Goal: Communication & Community: Answer question/provide support

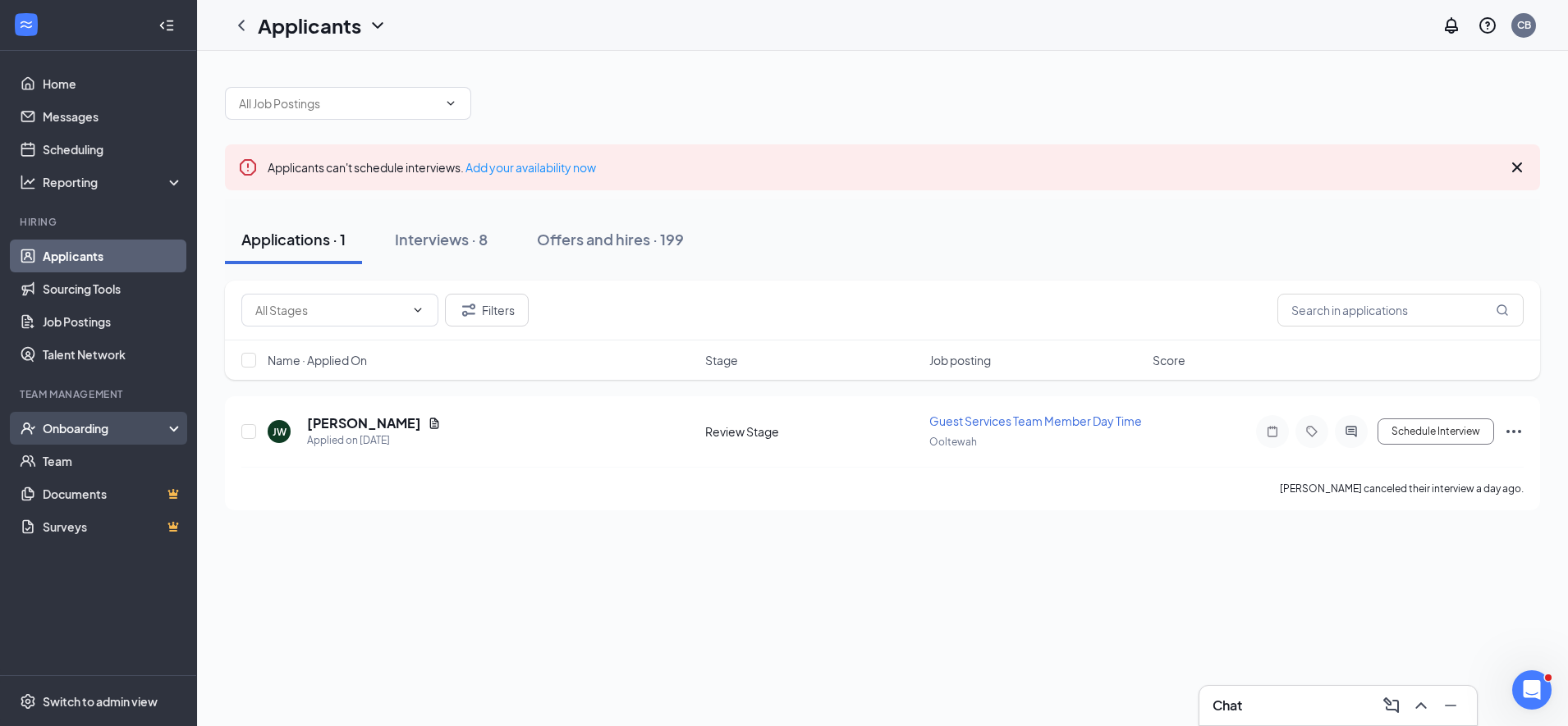
click at [69, 426] on div "Onboarding" at bounding box center [106, 428] width 126 height 16
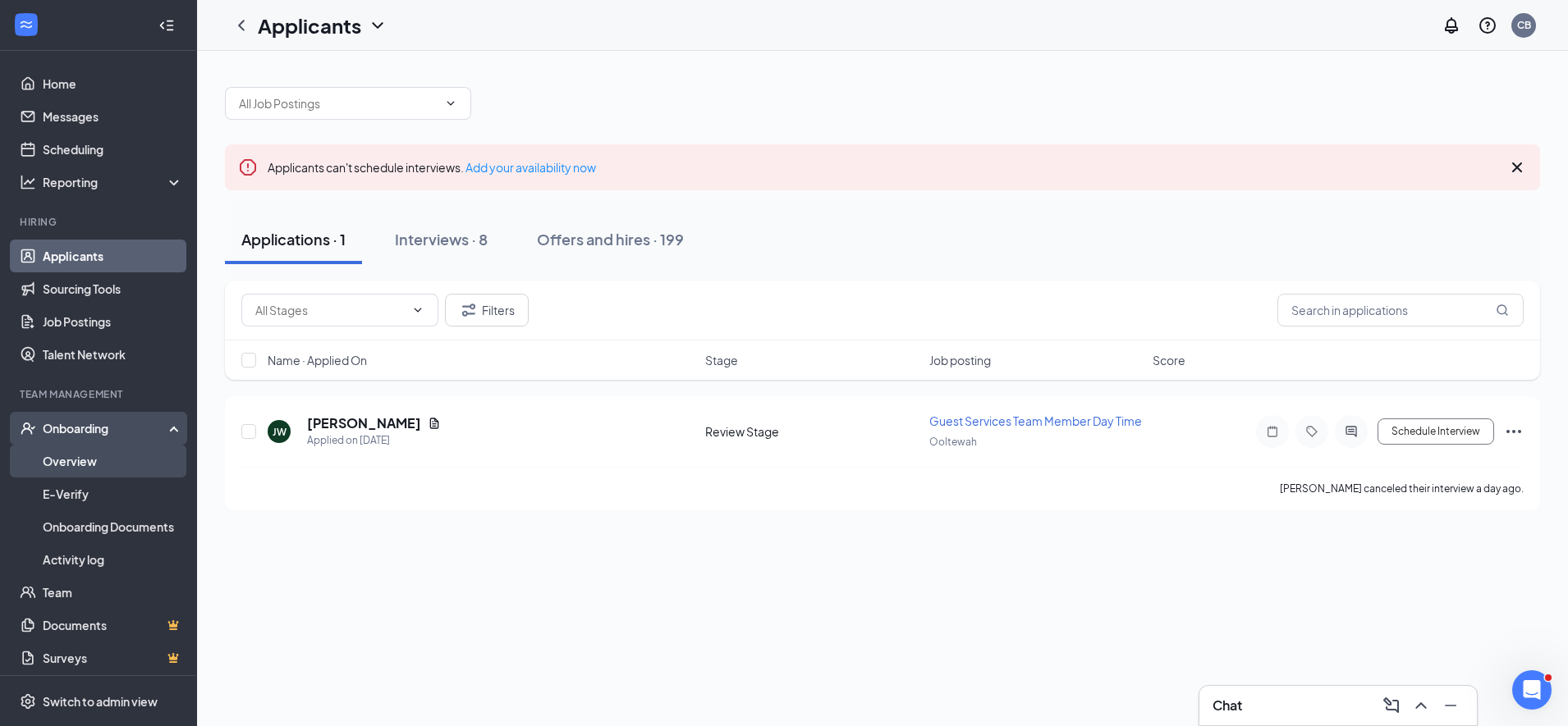
click at [61, 463] on link "Overview" at bounding box center [112, 461] width 141 height 33
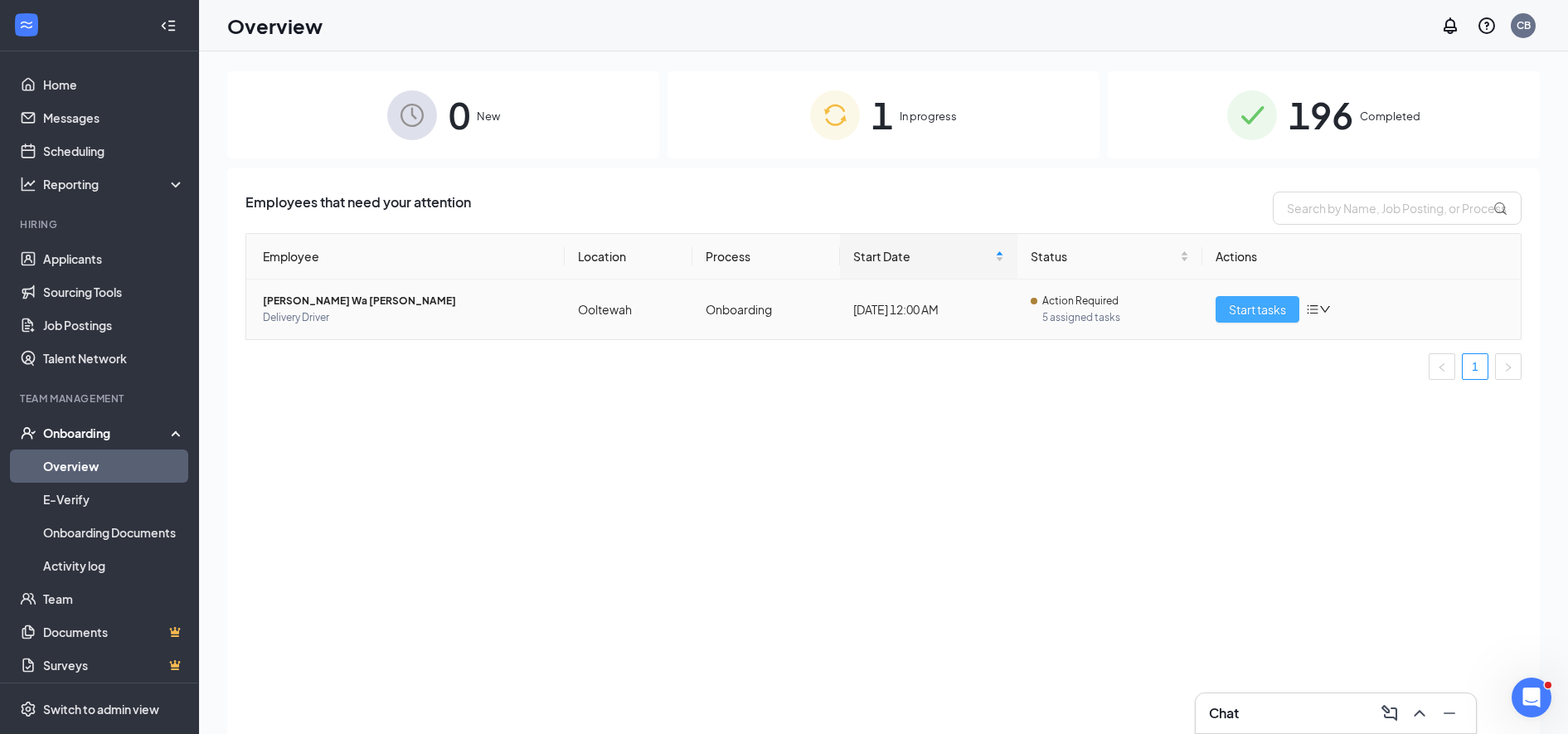
click at [1257, 312] on span "Start tasks" at bounding box center [1258, 310] width 57 height 19
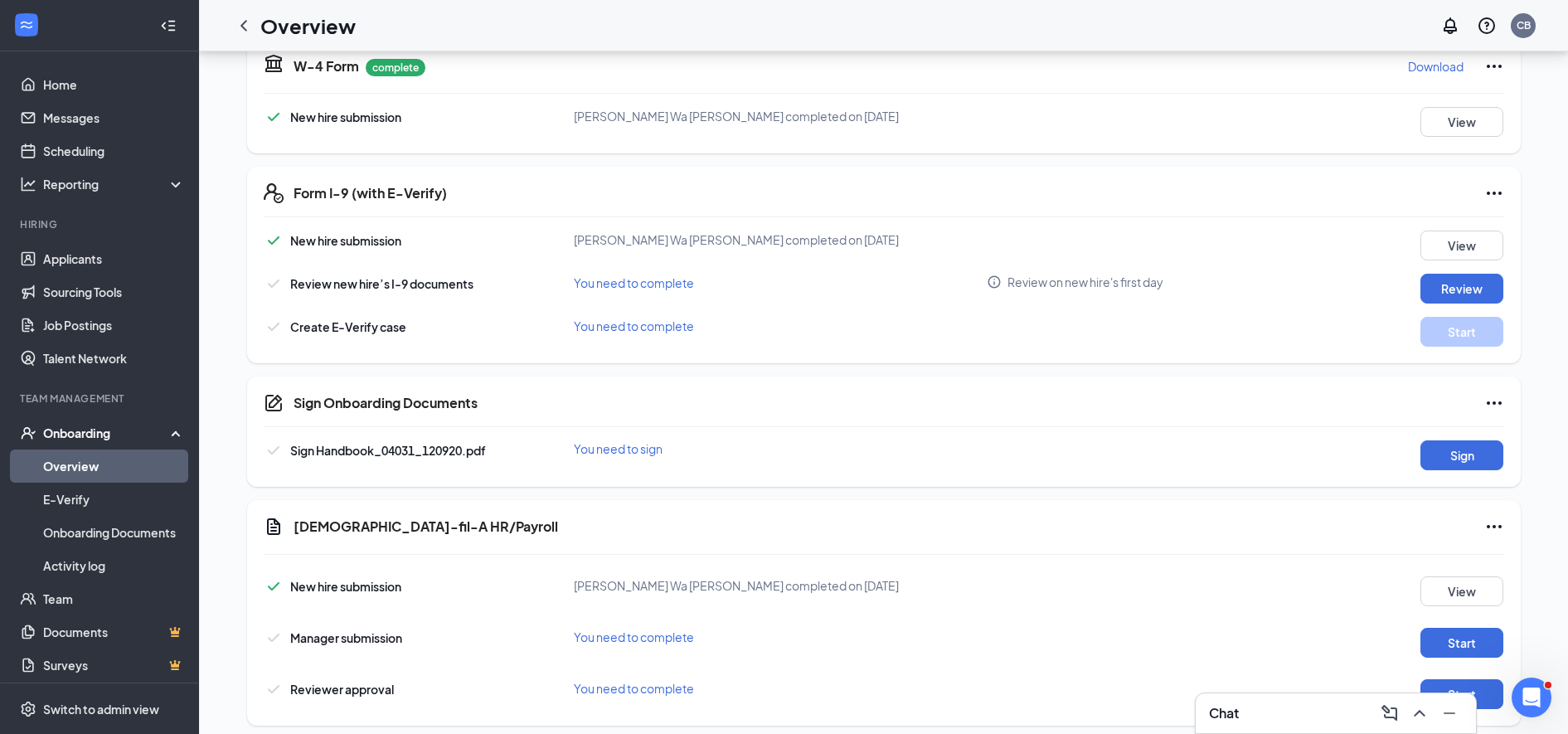
scroll to position [421, 0]
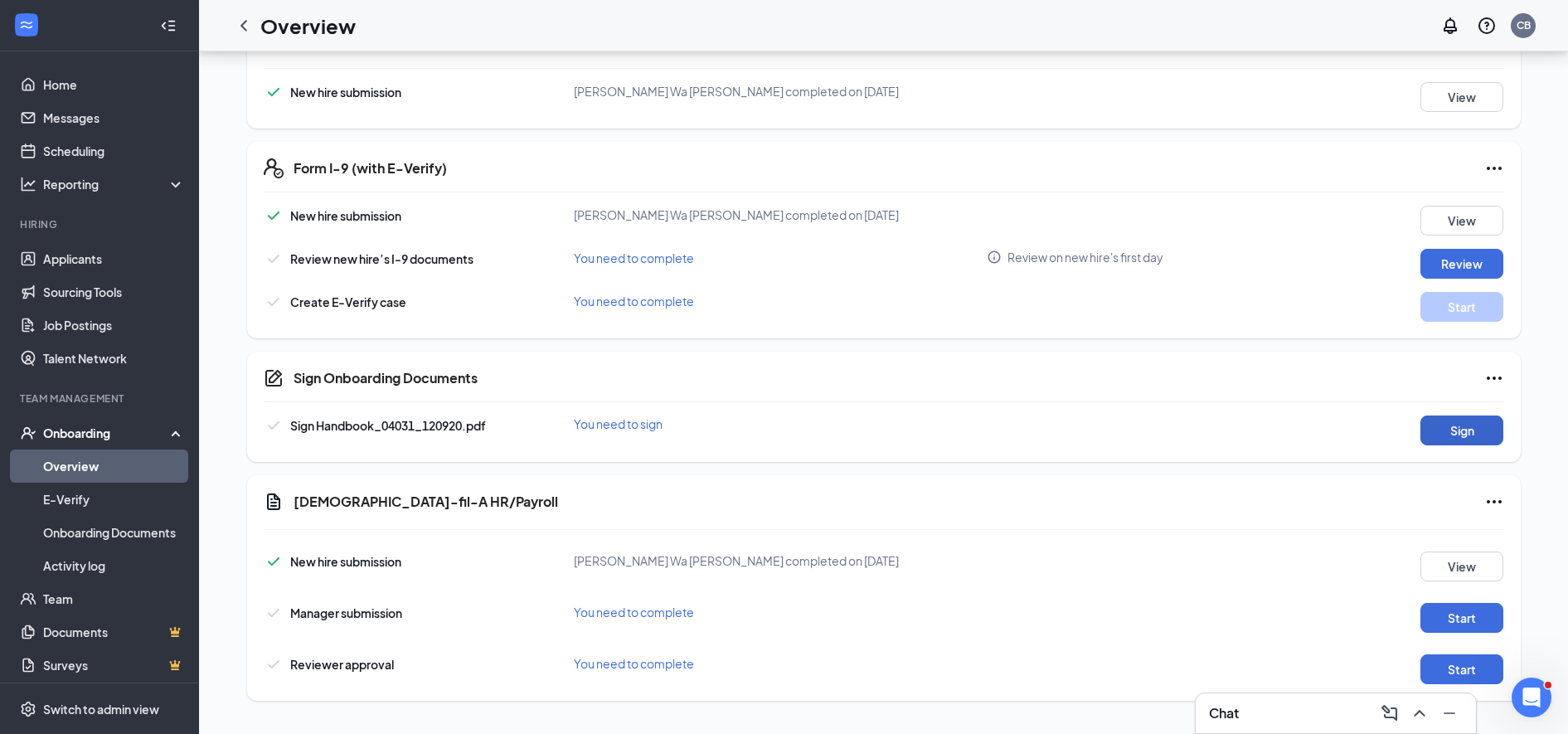
click at [1441, 434] on button "Sign" at bounding box center [1462, 430] width 83 height 29
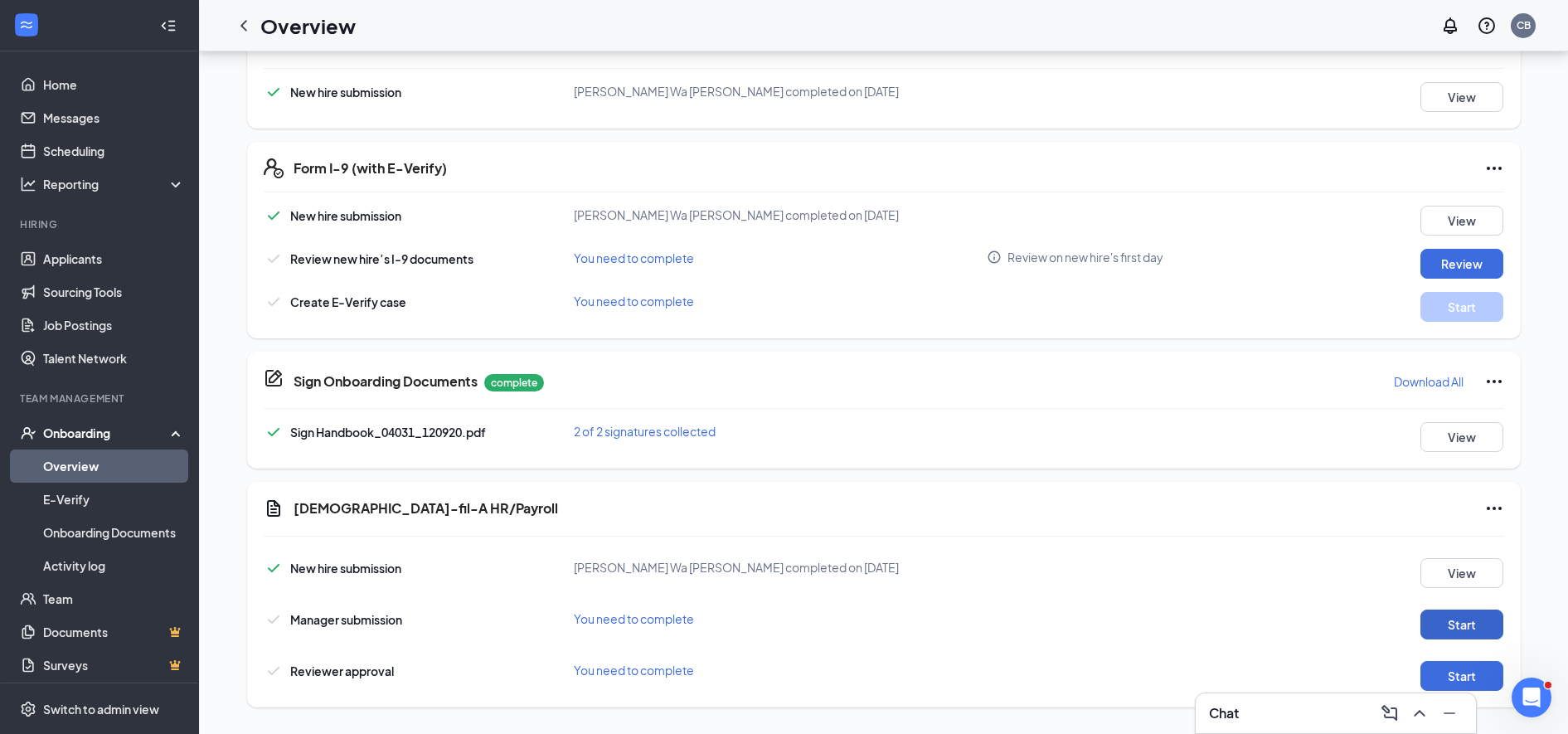
click at [1458, 618] on button "Start" at bounding box center [1462, 624] width 83 height 29
click at [1444, 671] on button "Start" at bounding box center [1462, 676] width 83 height 29
click at [1494, 509] on icon "Ellipses" at bounding box center [1494, 508] width 15 height 3
click at [1401, 539] on span "Mark as complete" at bounding box center [1432, 542] width 97 height 17
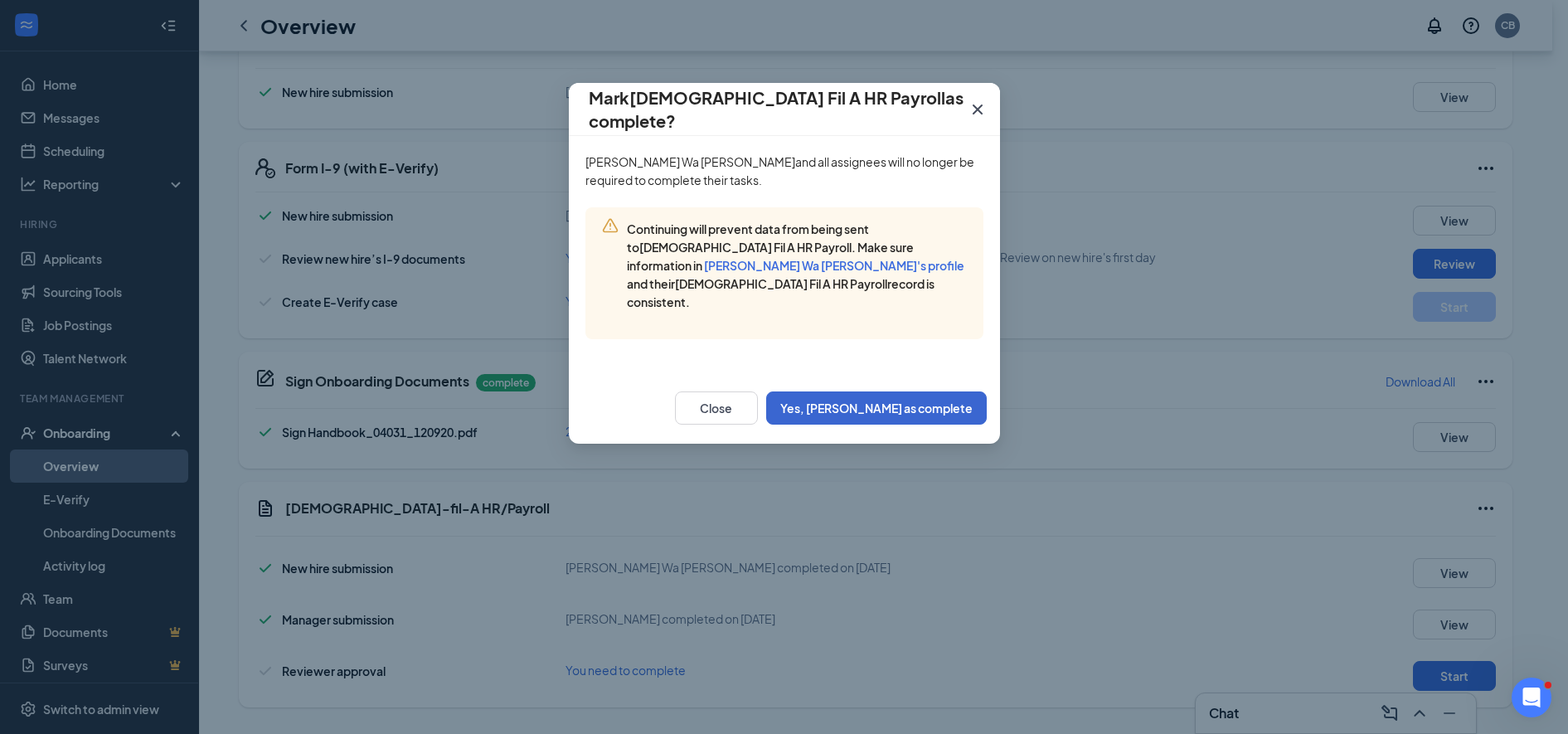
click at [892, 392] on button "Yes, [PERSON_NAME] as complete" at bounding box center [876, 409] width 220 height 33
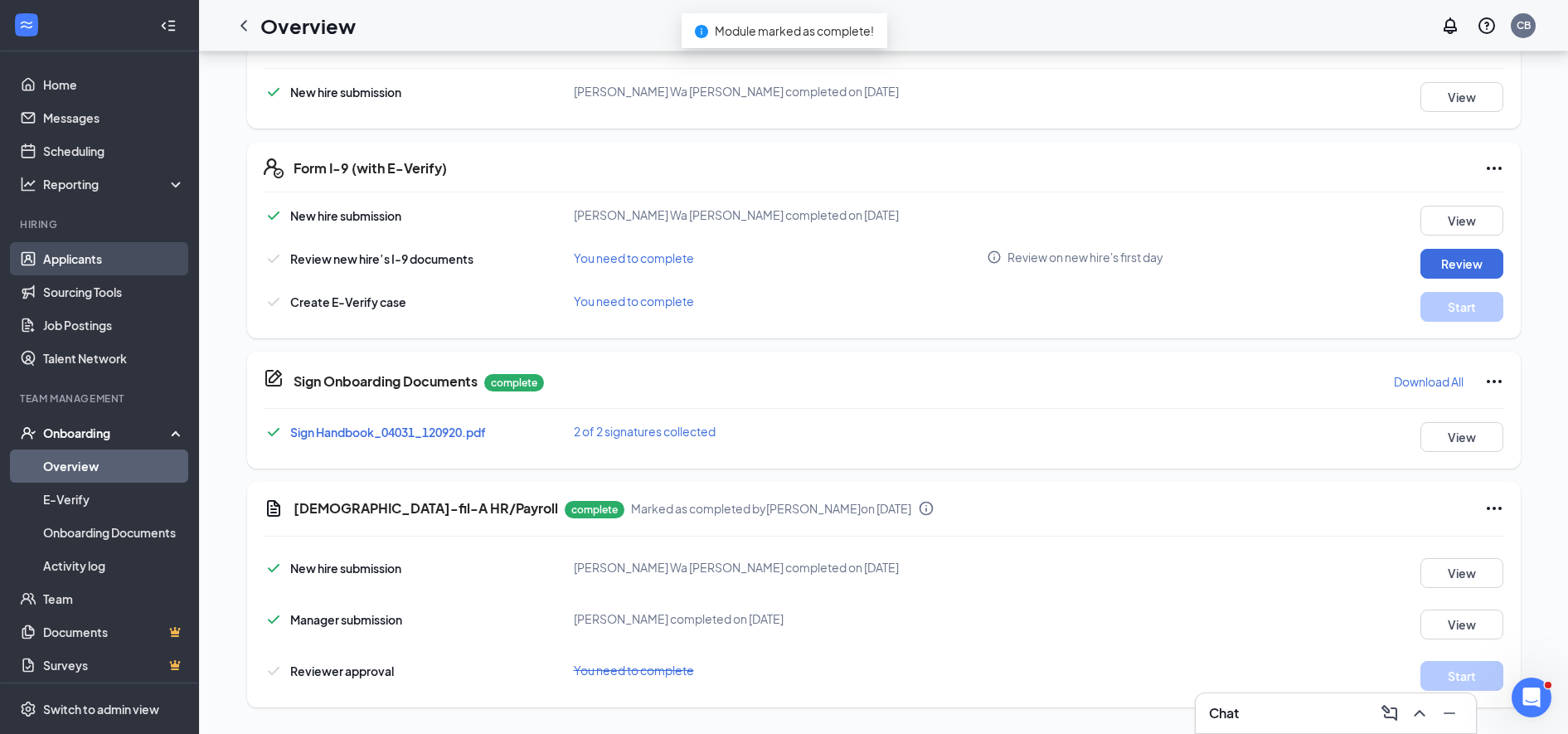
click at [57, 258] on link "Applicants" at bounding box center [114, 259] width 142 height 33
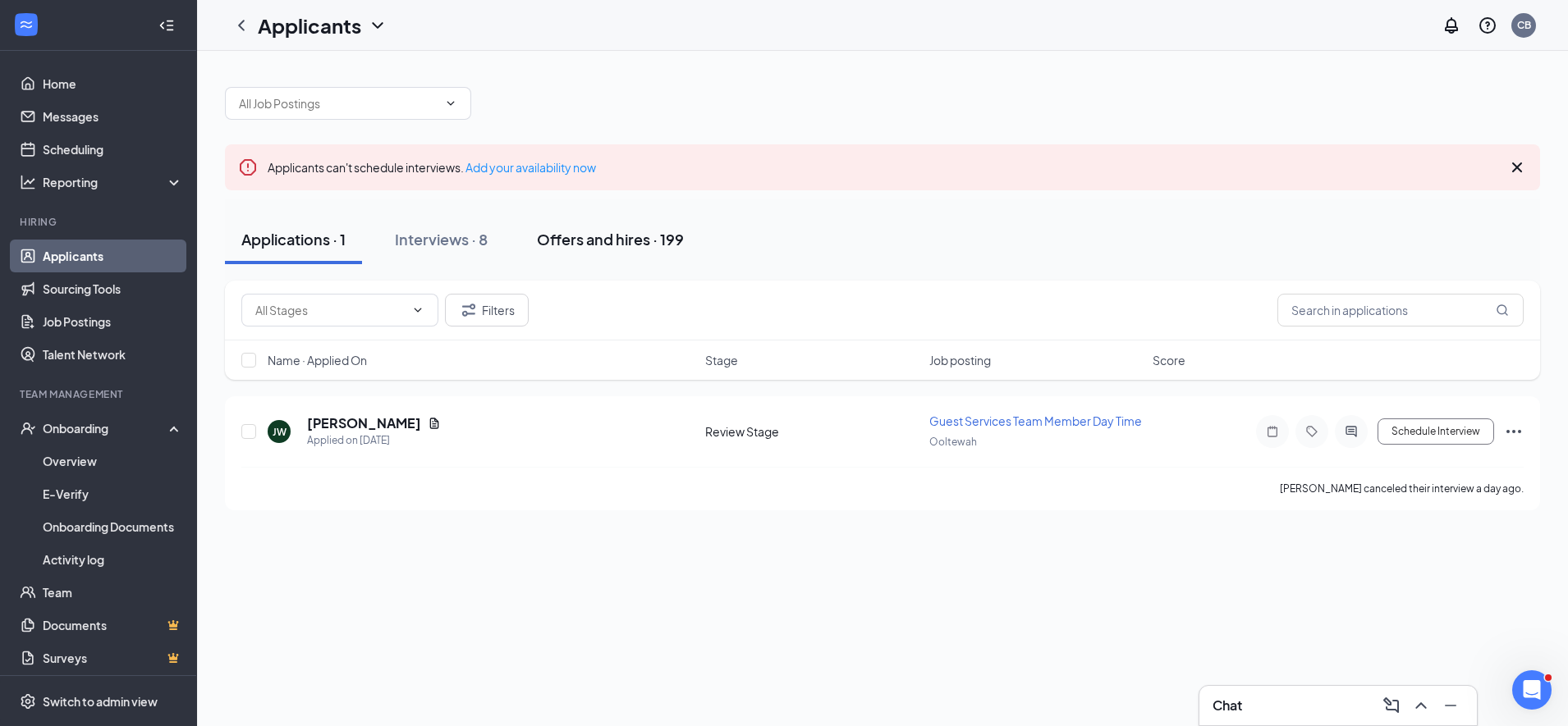
click at [592, 248] on div "Offers and hires · 199" at bounding box center [611, 238] width 147 height 20
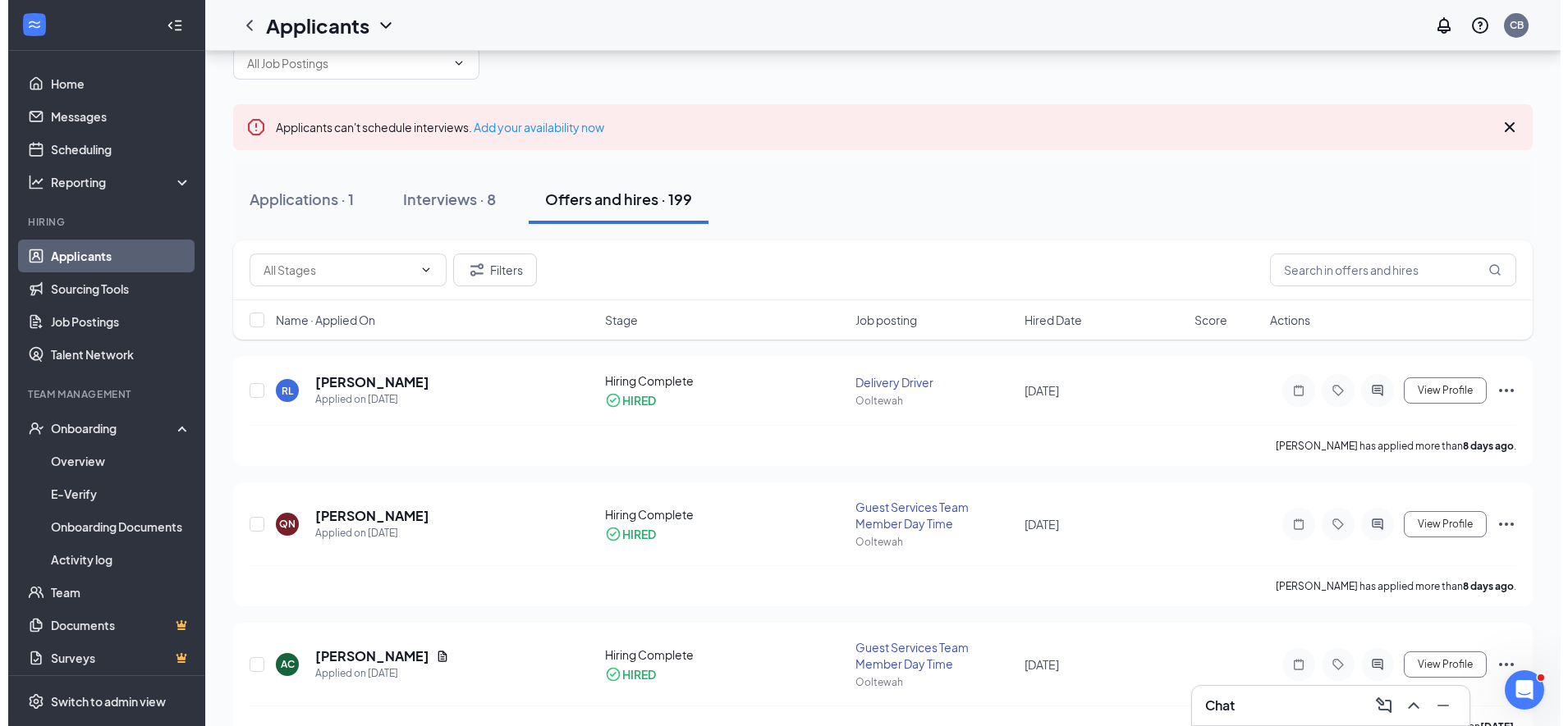
scroll to position [58, 0]
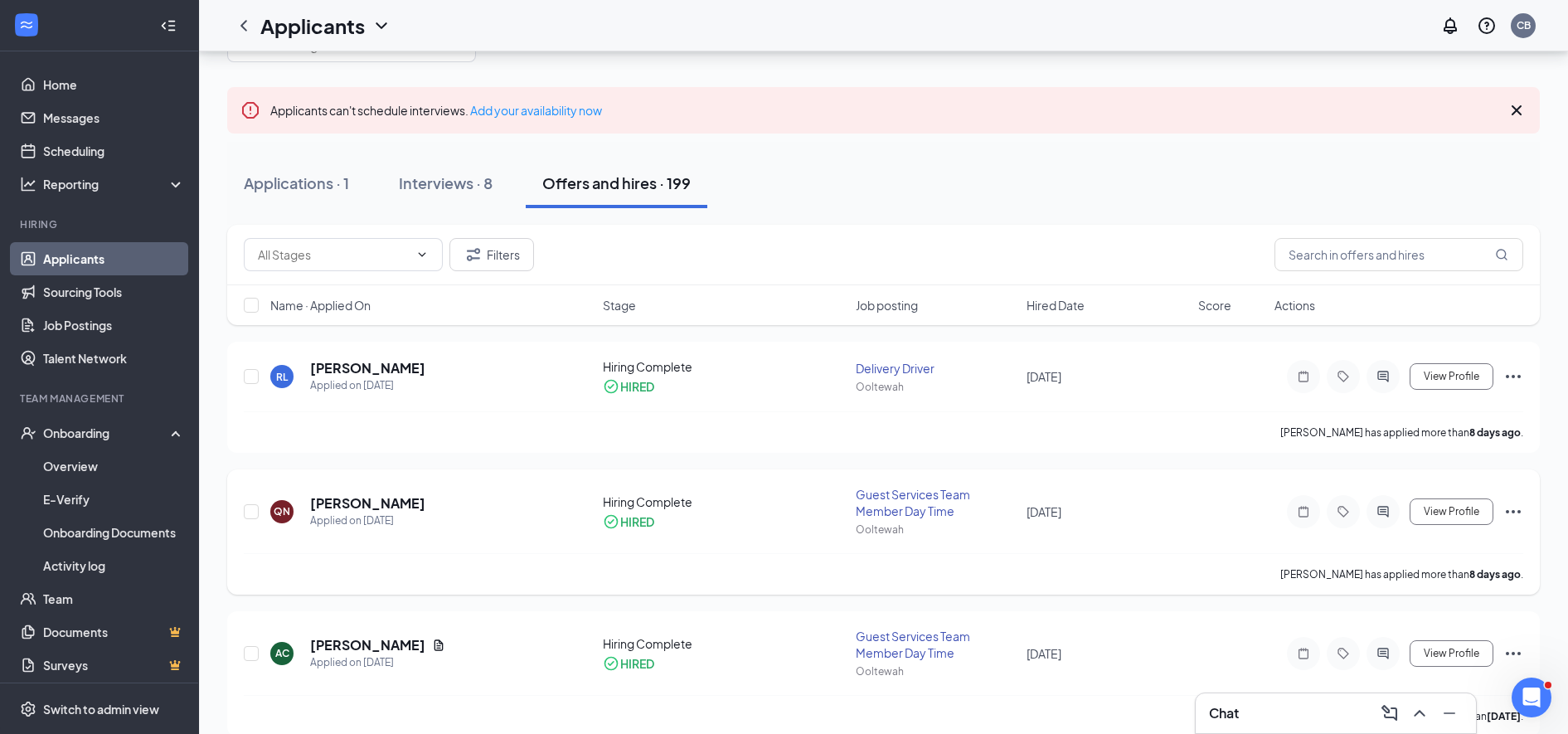
click at [1375, 512] on icon "ActiveChat" at bounding box center [1383, 513] width 20 height 14
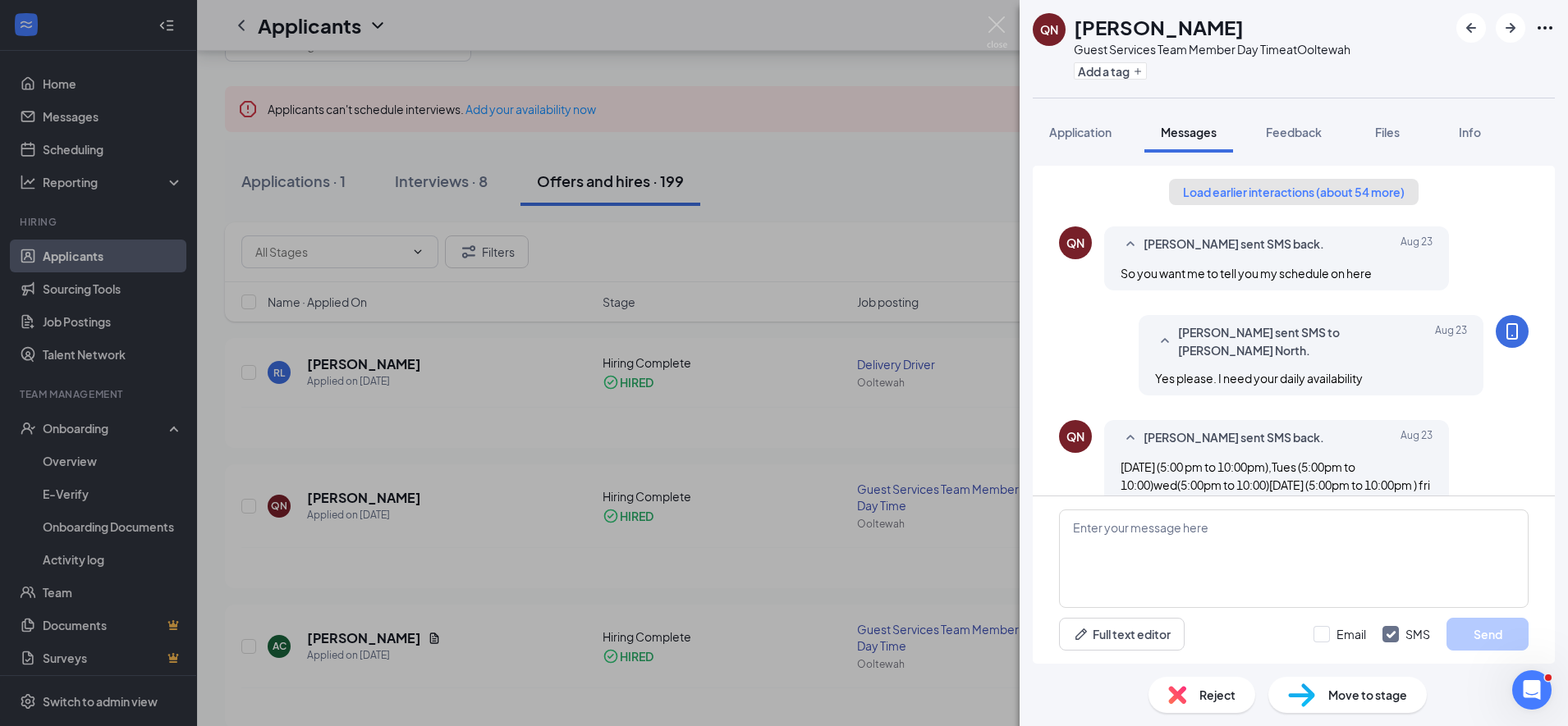
click at [1199, 190] on button "Load earlier interactions (about 54 more)" at bounding box center [1294, 192] width 249 height 26
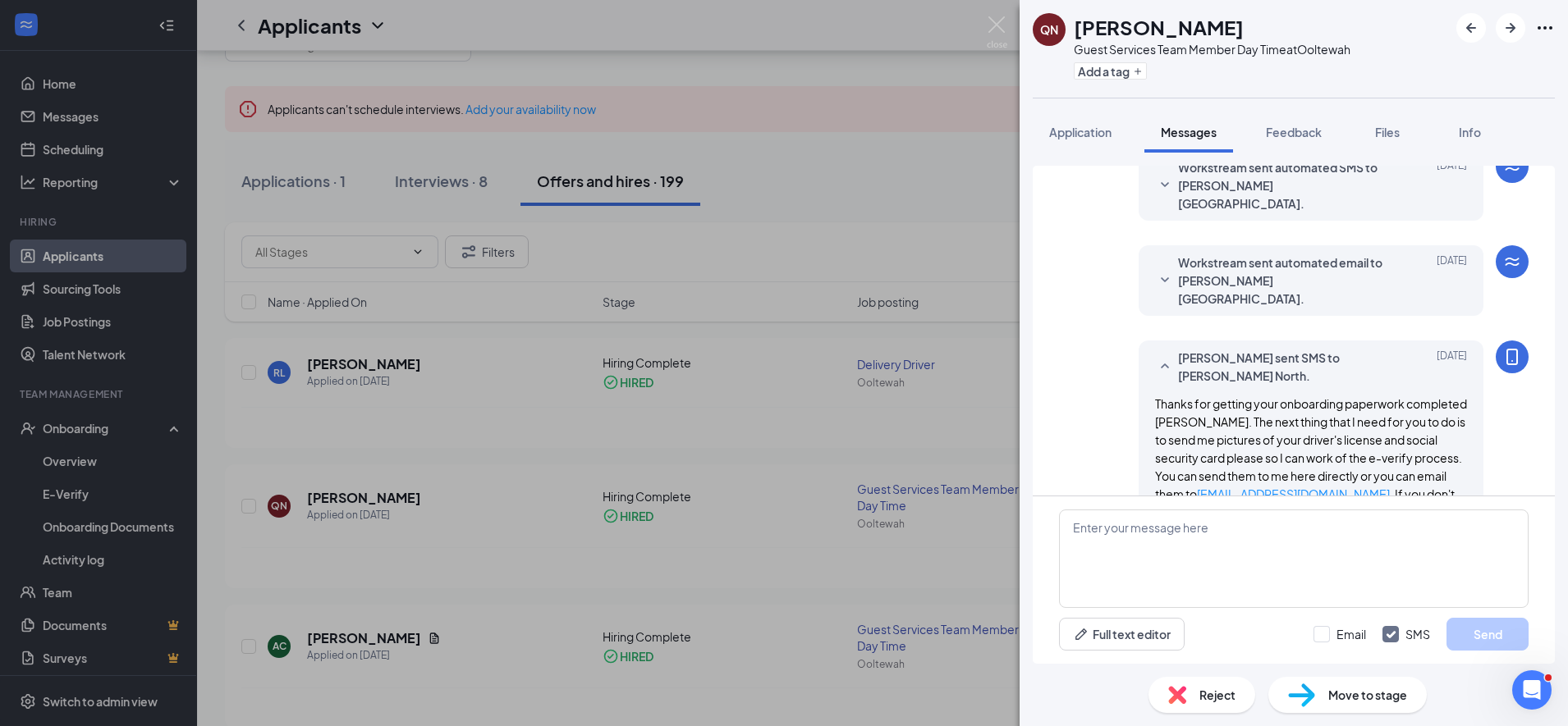
scroll to position [1253, 0]
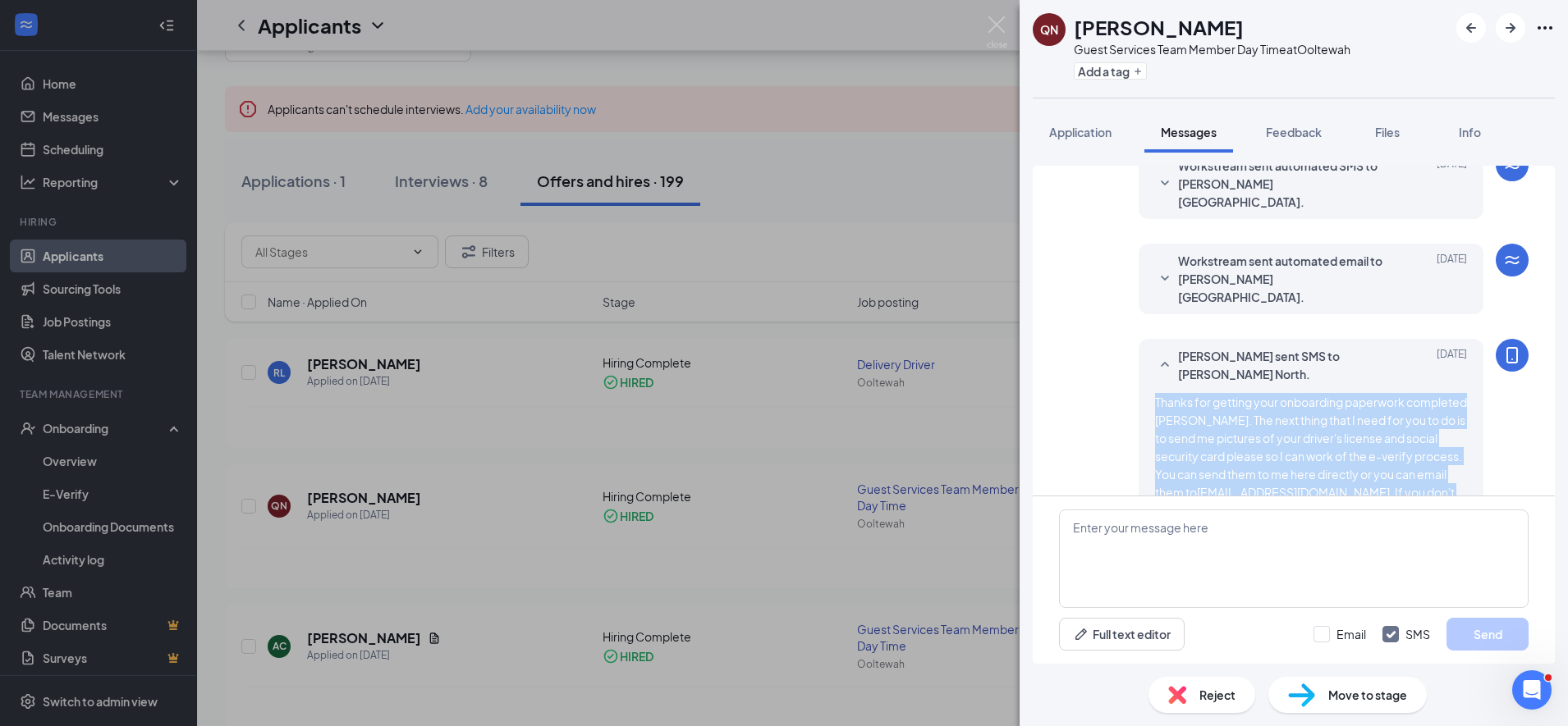
click at [784, 385] on div "QN [PERSON_NAME] Guest Services Team Member Day Time at [GEOGRAPHIC_DATA] Add a…" at bounding box center [784, 363] width 1568 height 726
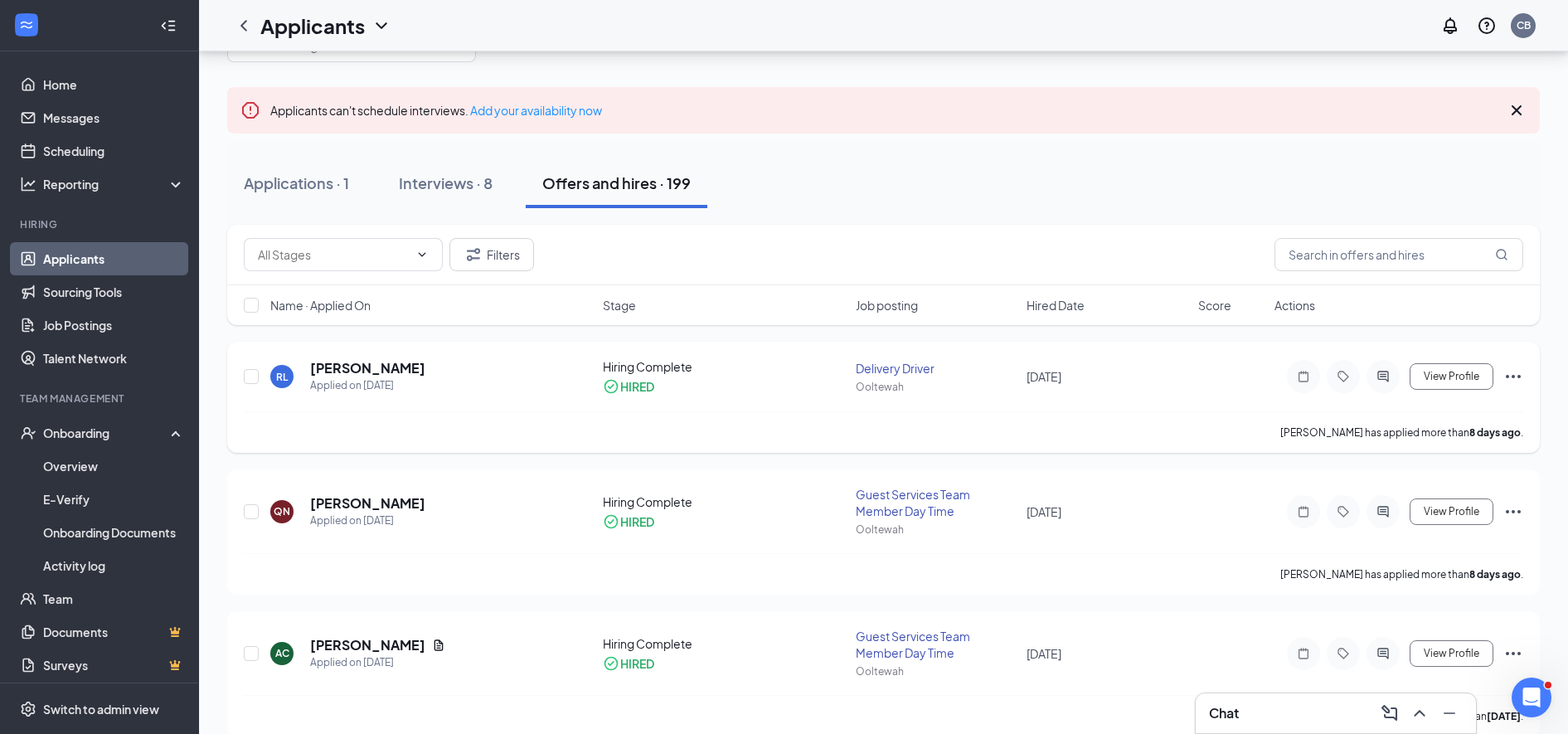
click at [1383, 382] on icon "ActiveChat" at bounding box center [1383, 377] width 20 height 14
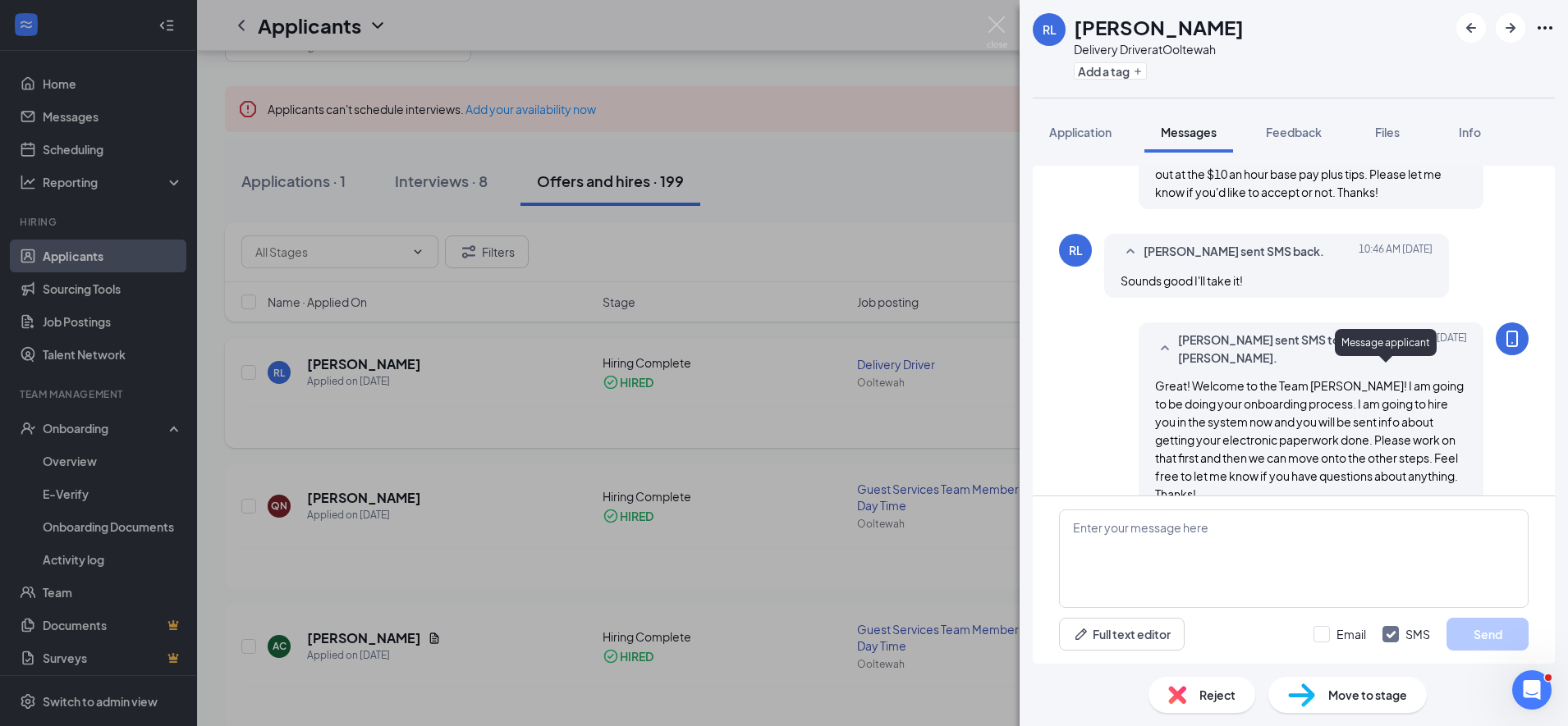
scroll to position [547, 0]
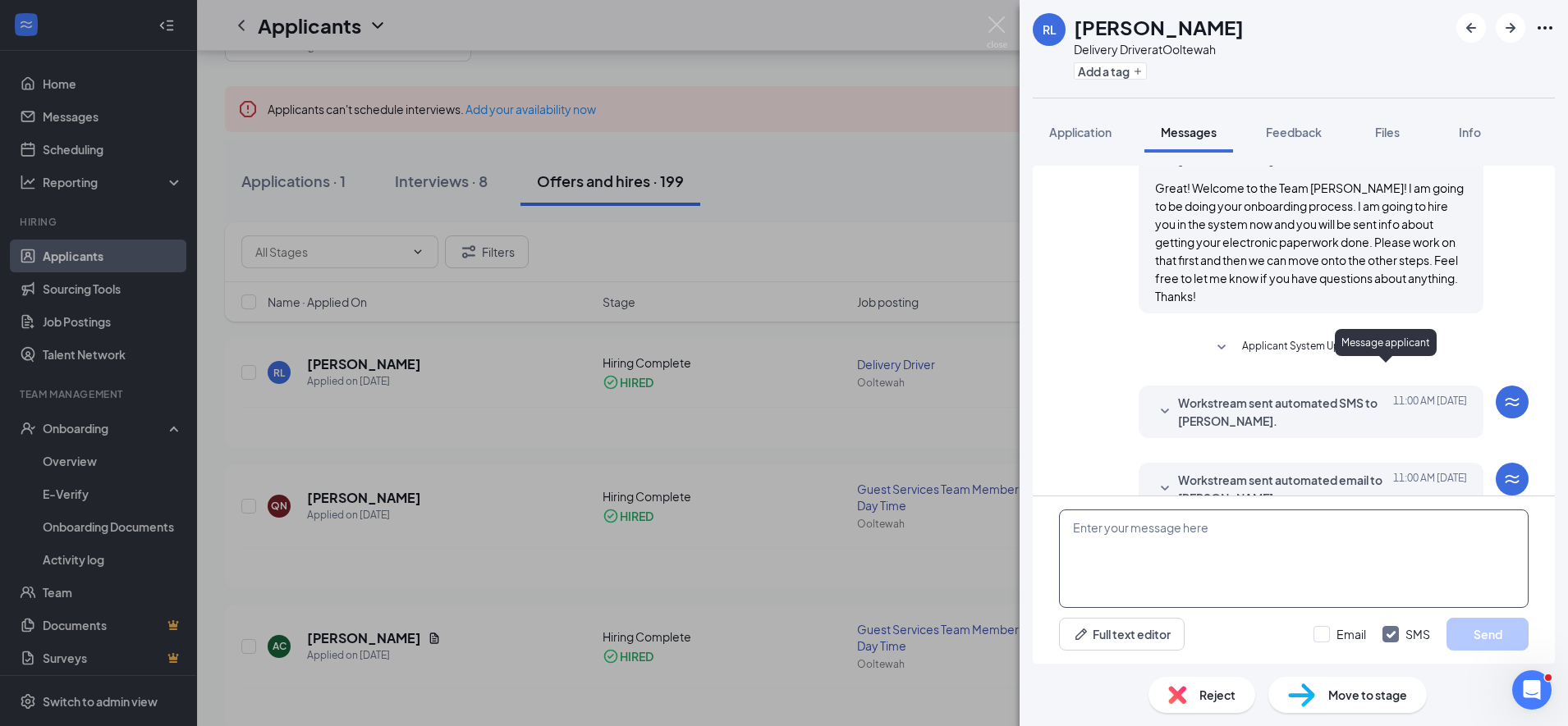
click at [1101, 535] on textarea at bounding box center [1294, 559] width 469 height 99
paste textarea "Thanks for getting your onboarding paperwork completed [PERSON_NAME]. The next …"
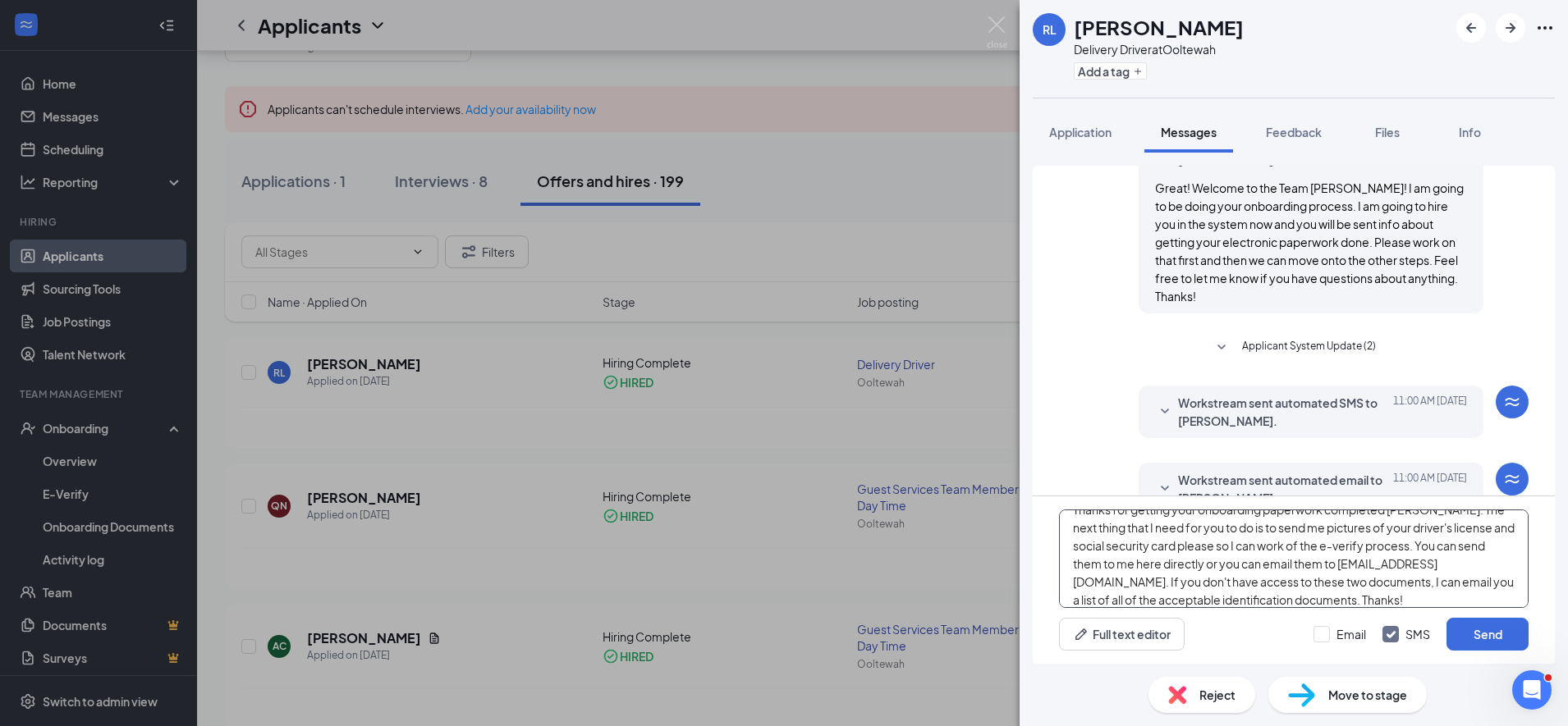
scroll to position [0, 0]
click at [1433, 536] on textarea "Thanks for getting your onboarding paperwork completed [PERSON_NAME]. The next …" at bounding box center [1294, 559] width 469 height 99
type textarea "Thanks for getting your onboarding paperwork completed [PERSON_NAME]. The next …"
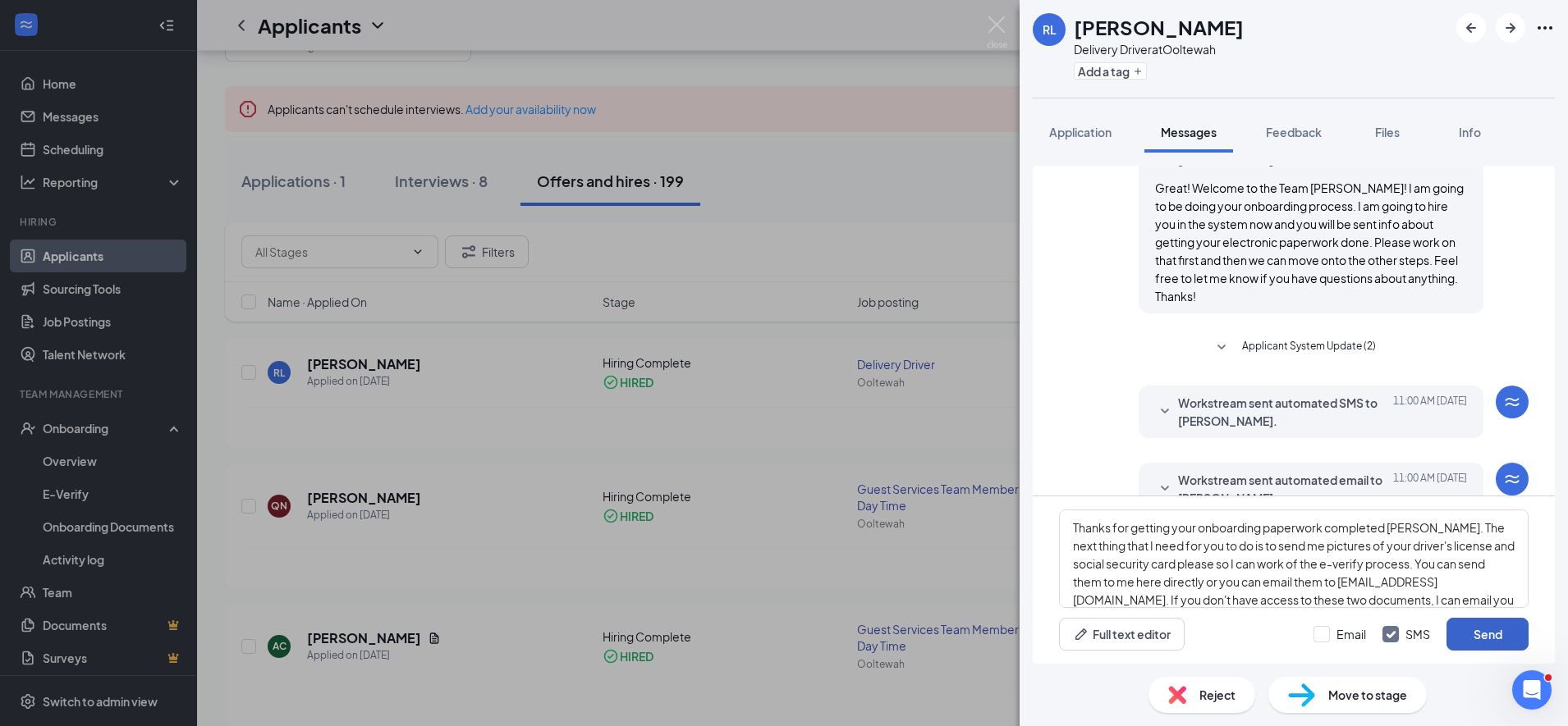
click at [1469, 627] on button "Send" at bounding box center [1488, 635] width 82 height 33
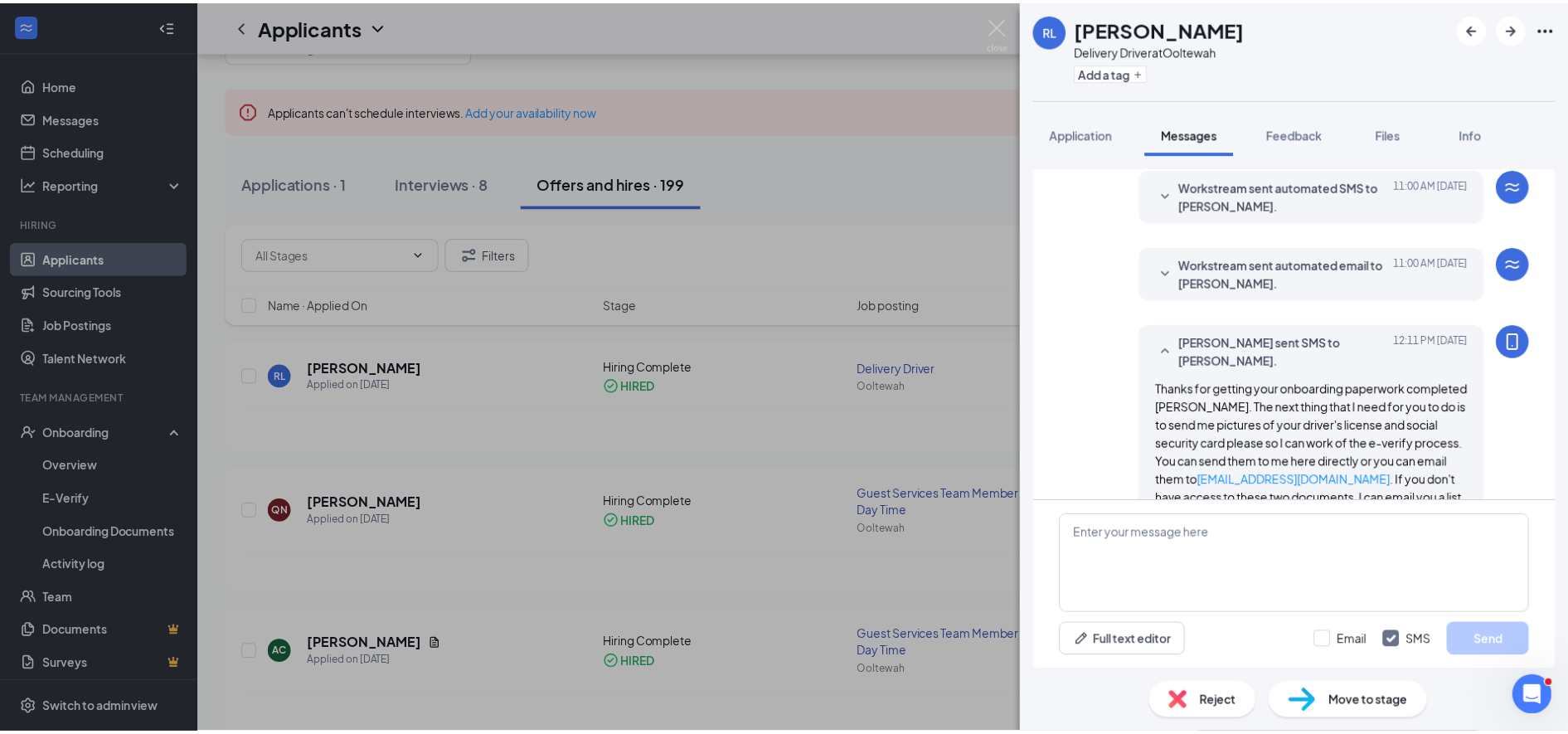
scroll to position [787, 0]
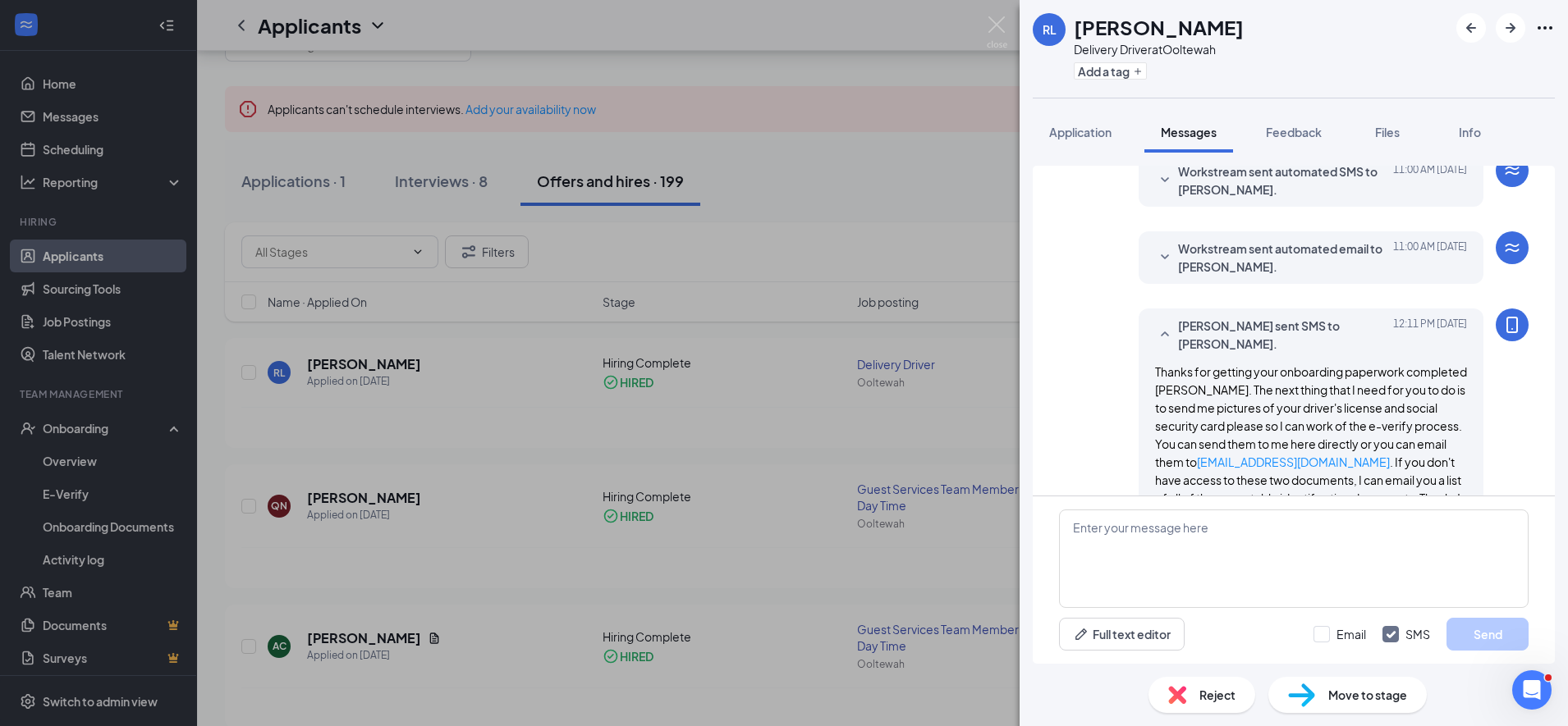
click at [782, 380] on div "[PERSON_NAME] Delivery Driver at Ooltewah Add a tag Application Messages Feedba…" at bounding box center [784, 363] width 1568 height 726
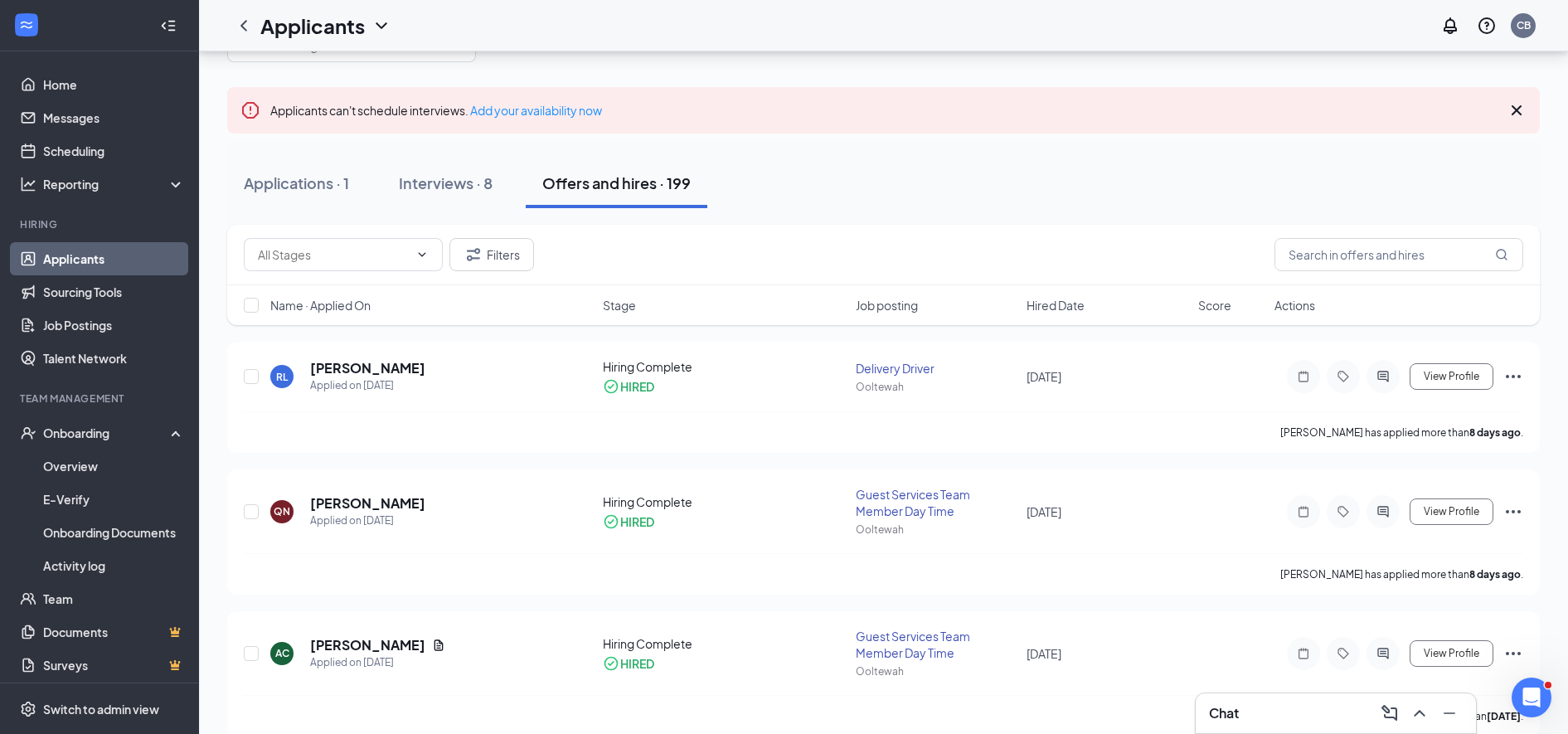
click at [1517, 112] on icon "Cross" at bounding box center [1517, 110] width 20 height 20
